Goal: Check status: Check status

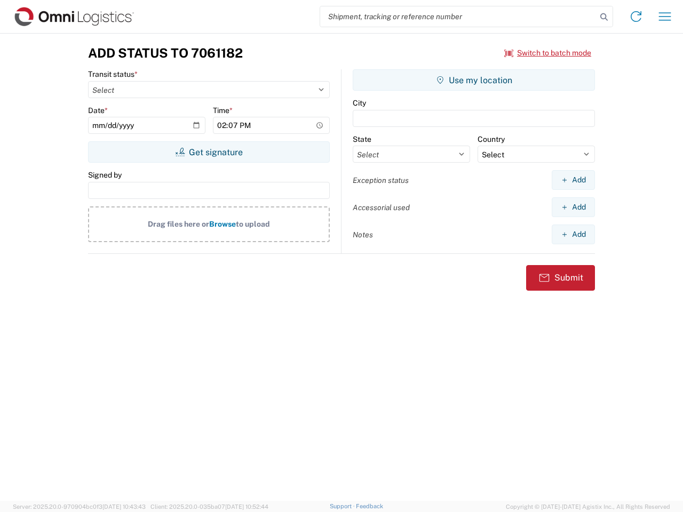
click at [458, 17] on input "search" at bounding box center [458, 16] width 276 height 20
click at [604, 17] on icon at bounding box center [604, 17] width 15 height 15
click at [636, 17] on icon at bounding box center [636, 16] width 17 height 17
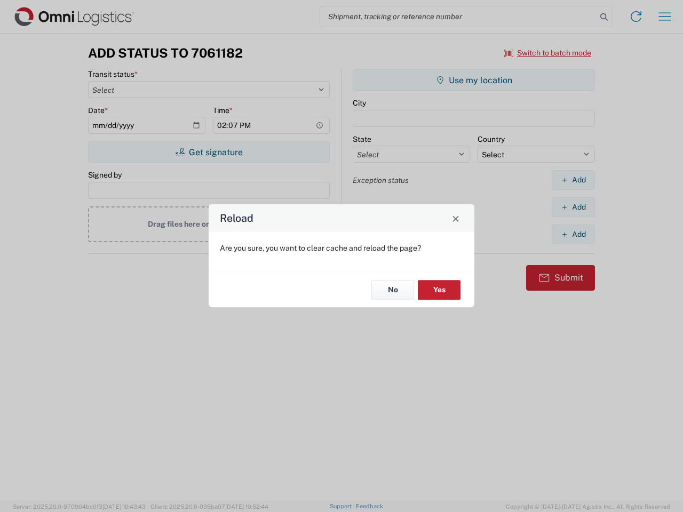
click at [665, 17] on div "Reload Are you sure, you want to clear cache and reload the page? No Yes" at bounding box center [341, 256] width 683 height 512
click at [548, 53] on div "Reload Are you sure, you want to clear cache and reload the page? No Yes" at bounding box center [341, 256] width 683 height 512
click at [209, 152] on div "Reload Are you sure, you want to clear cache and reload the page? No Yes" at bounding box center [341, 256] width 683 height 512
click at [474, 80] on div "Reload Are you sure, you want to clear cache and reload the page? No Yes" at bounding box center [341, 256] width 683 height 512
click at [573, 180] on div "Reload Are you sure, you want to clear cache and reload the page? No Yes" at bounding box center [341, 256] width 683 height 512
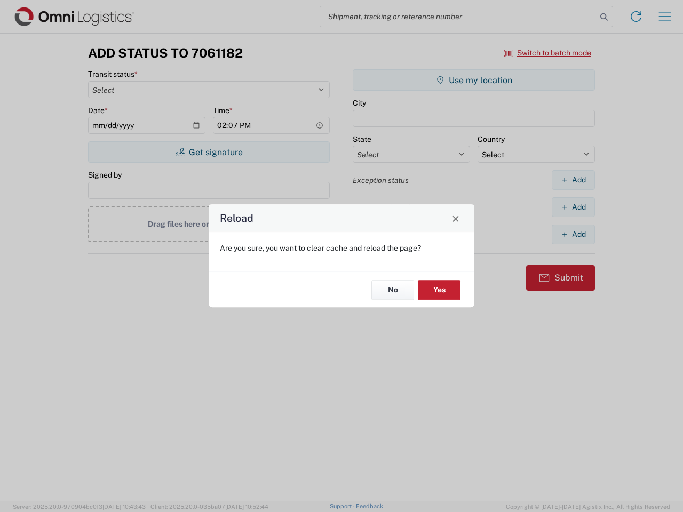
click at [573, 207] on div "Reload Are you sure, you want to clear cache and reload the page? No Yes" at bounding box center [341, 256] width 683 height 512
click at [573, 234] on div "Reload Are you sure, you want to clear cache and reload the page? No Yes" at bounding box center [341, 256] width 683 height 512
